Goal: Book appointment/travel/reservation

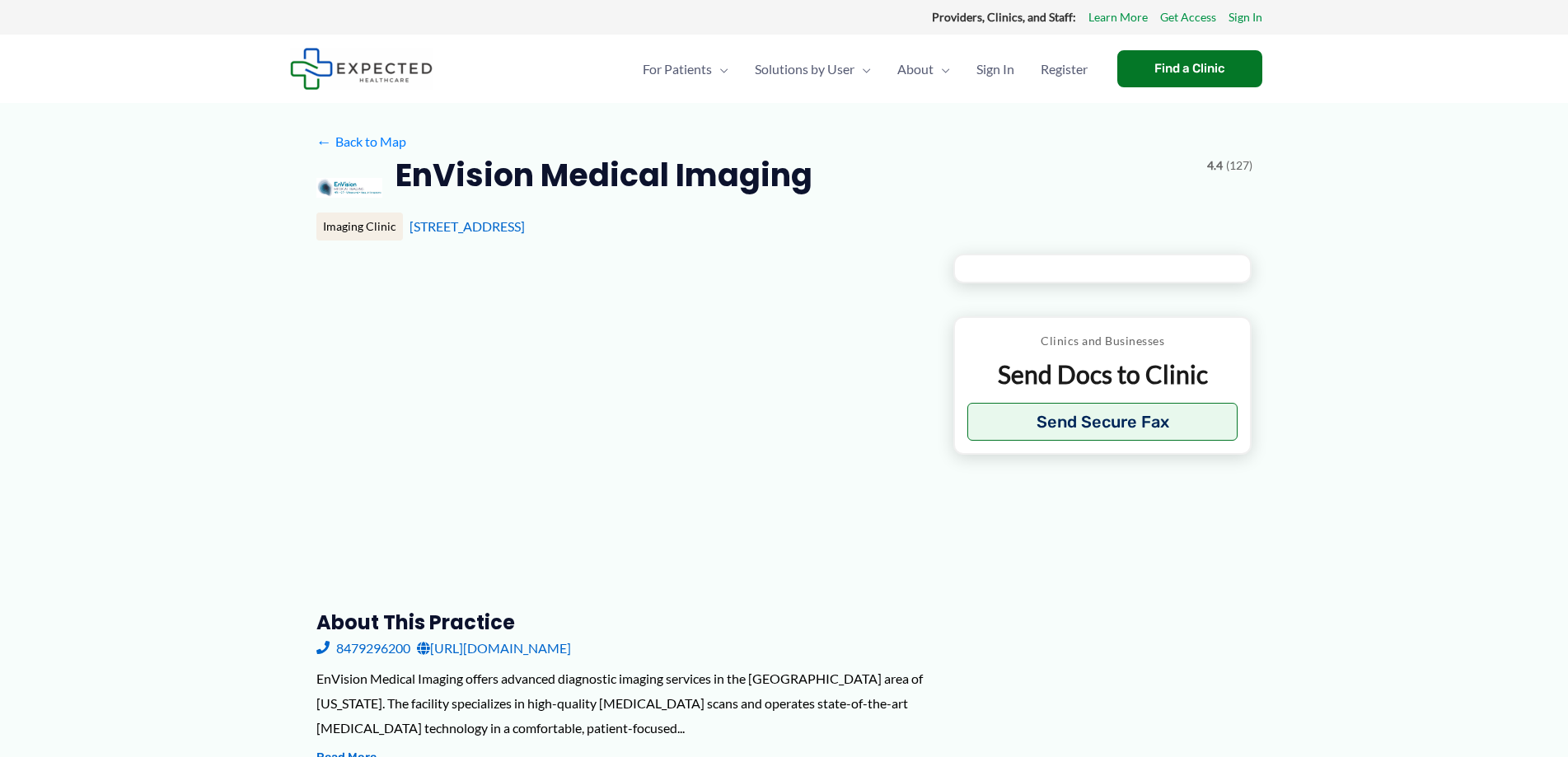
type input "**********"
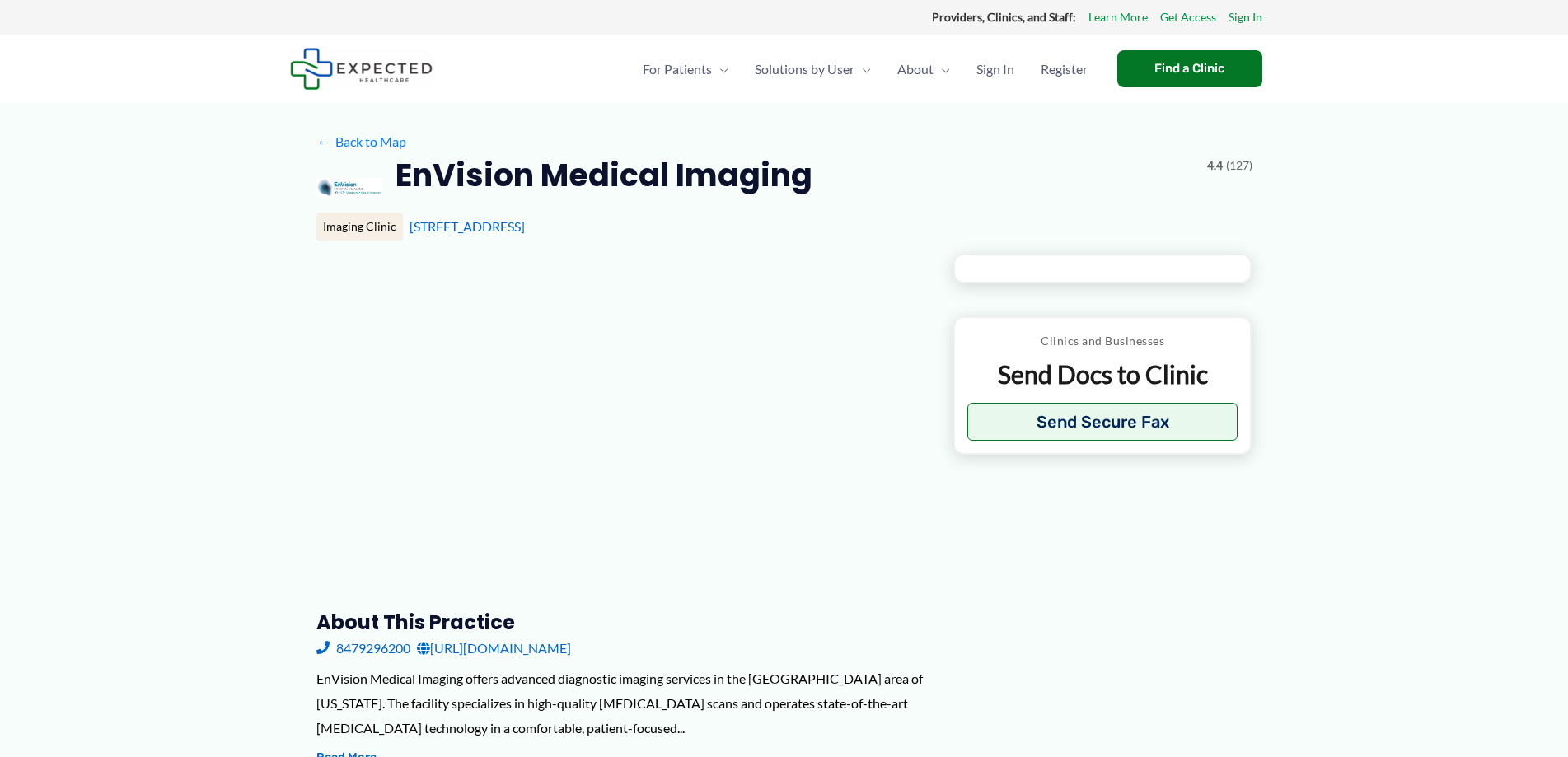
type input "**********"
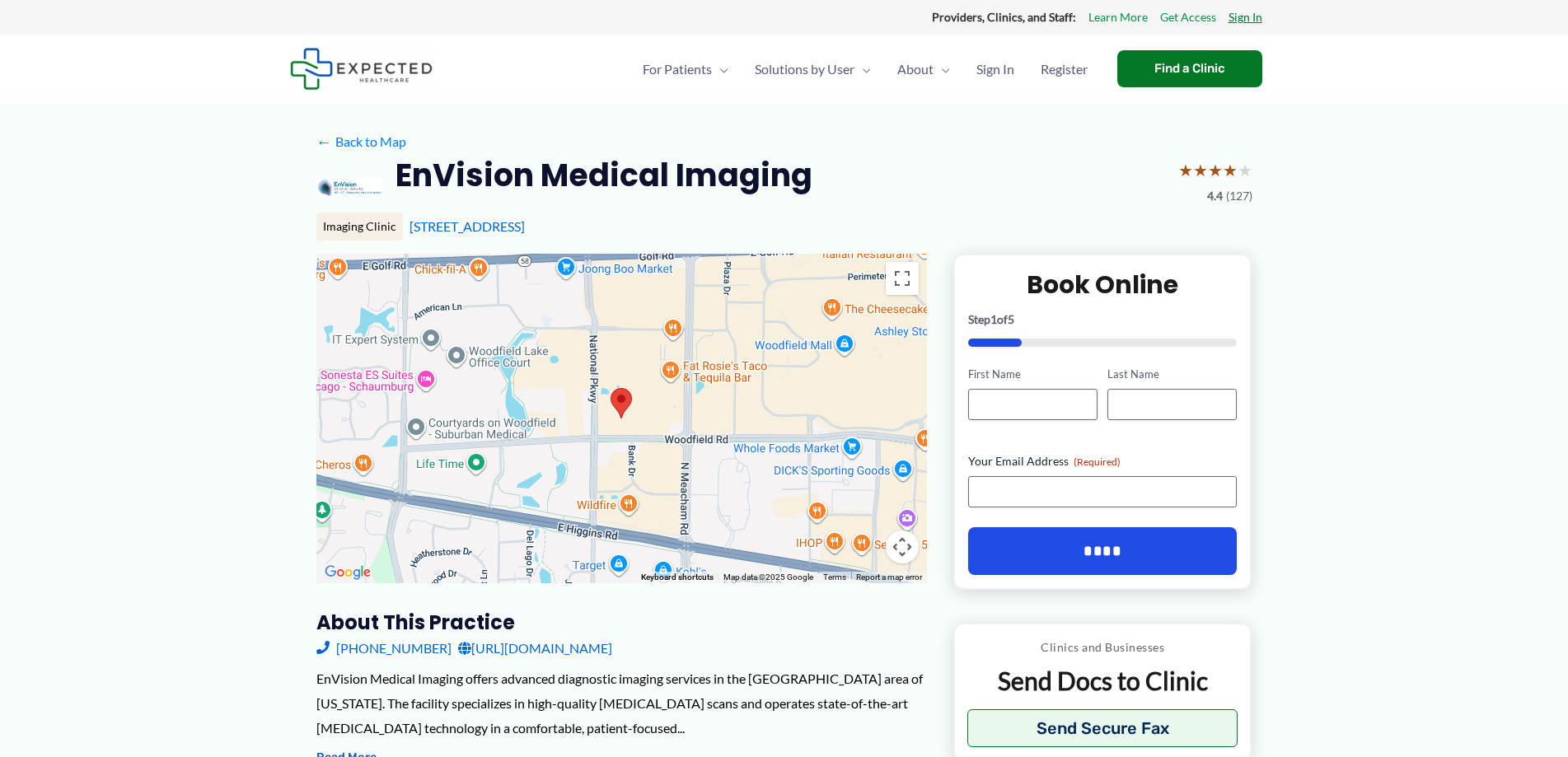
click at [1240, 13] on link "Sign In" at bounding box center [1245, 18] width 33 height 22
